Goal: Task Accomplishment & Management: Manage account settings

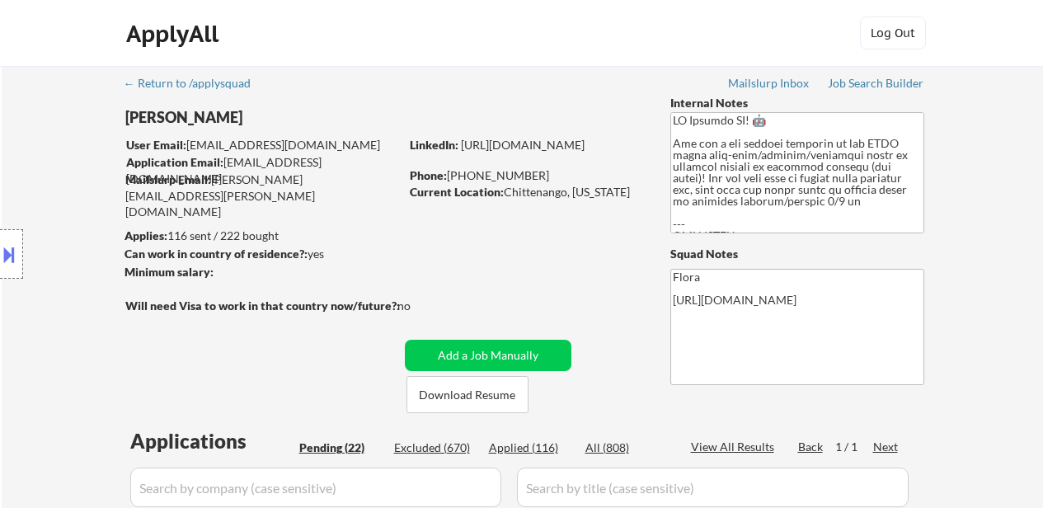
select select ""excluded__bad_match_""
select select ""pending""
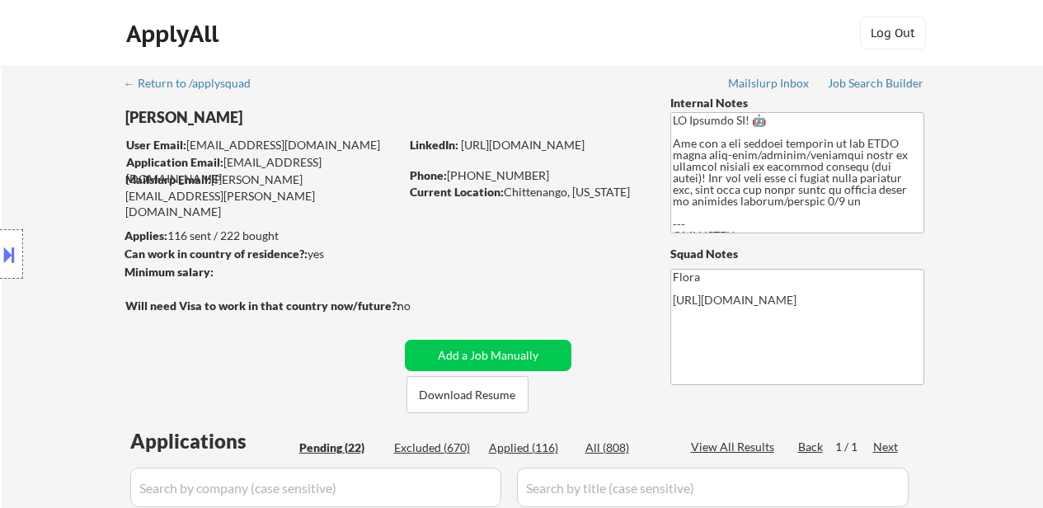
select select ""pending""
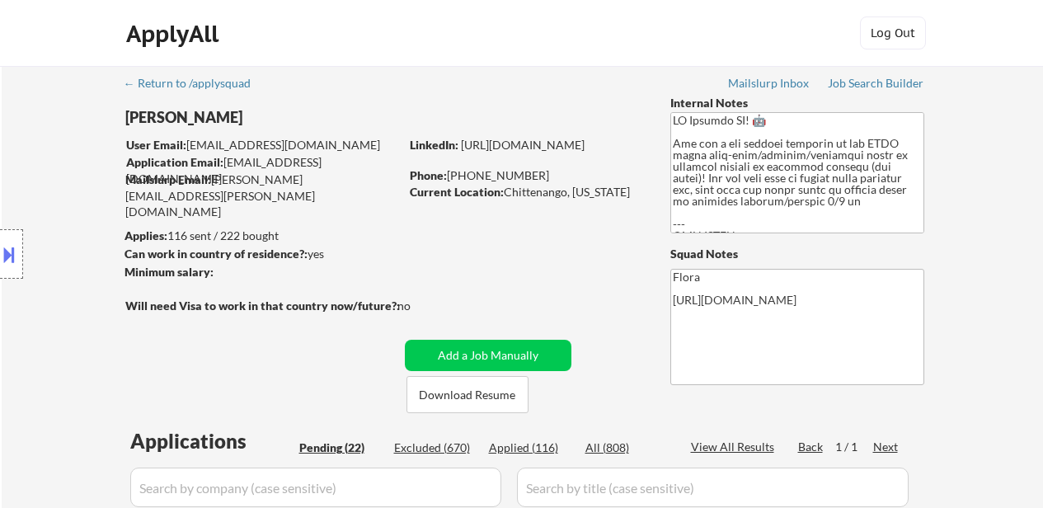
select select ""pending""
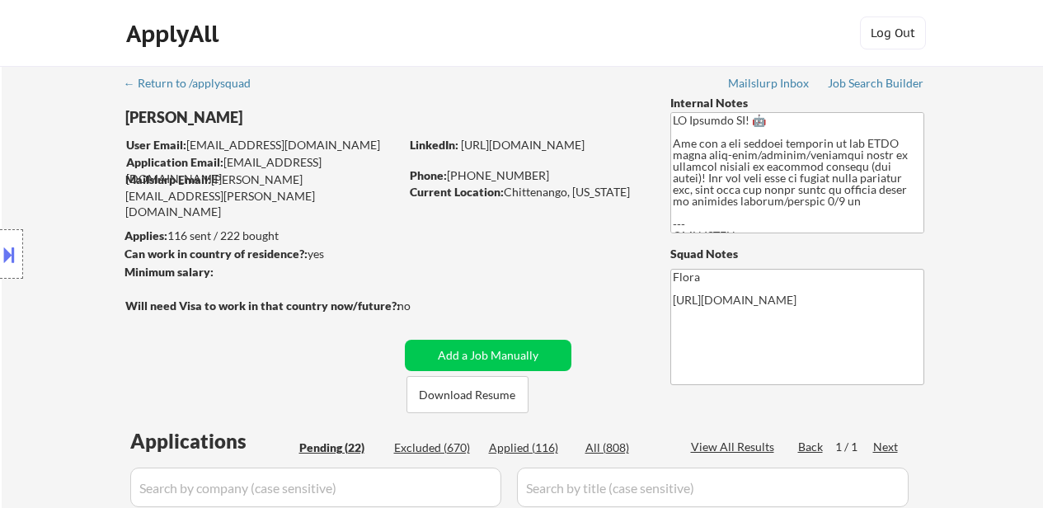
select select ""pending""
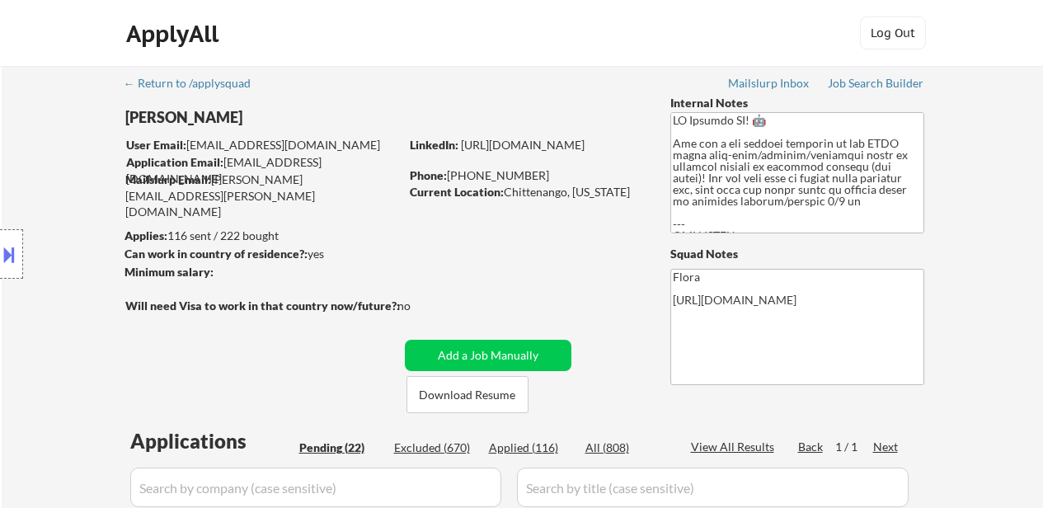
select select ""pending""
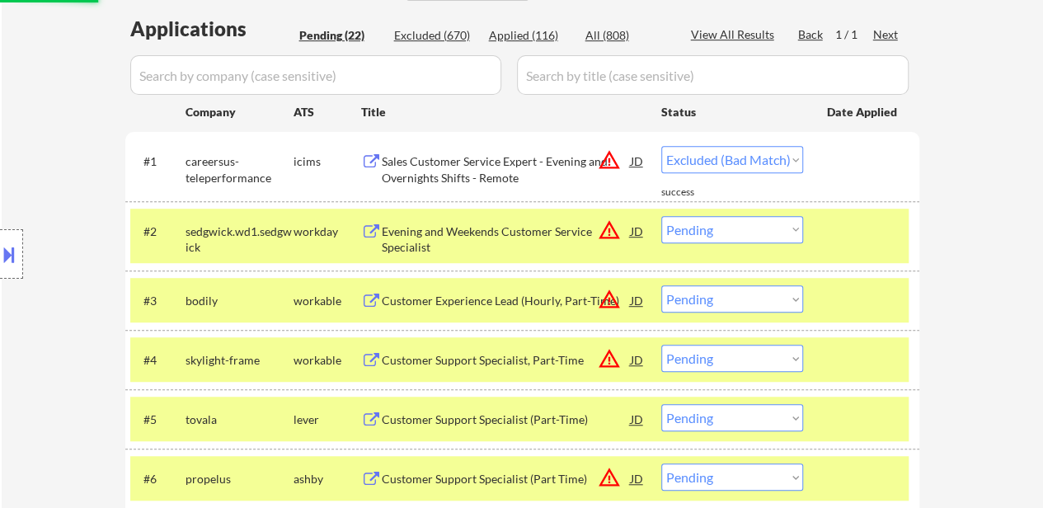
select select ""pending""
